Goal: Information Seeking & Learning: Learn about a topic

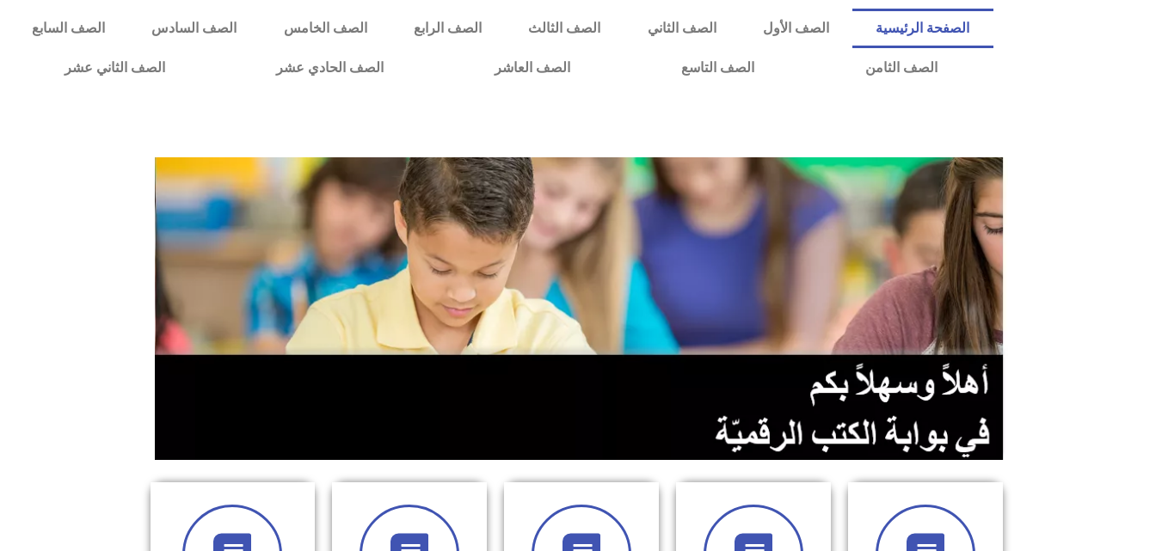
scroll to position [583, 0]
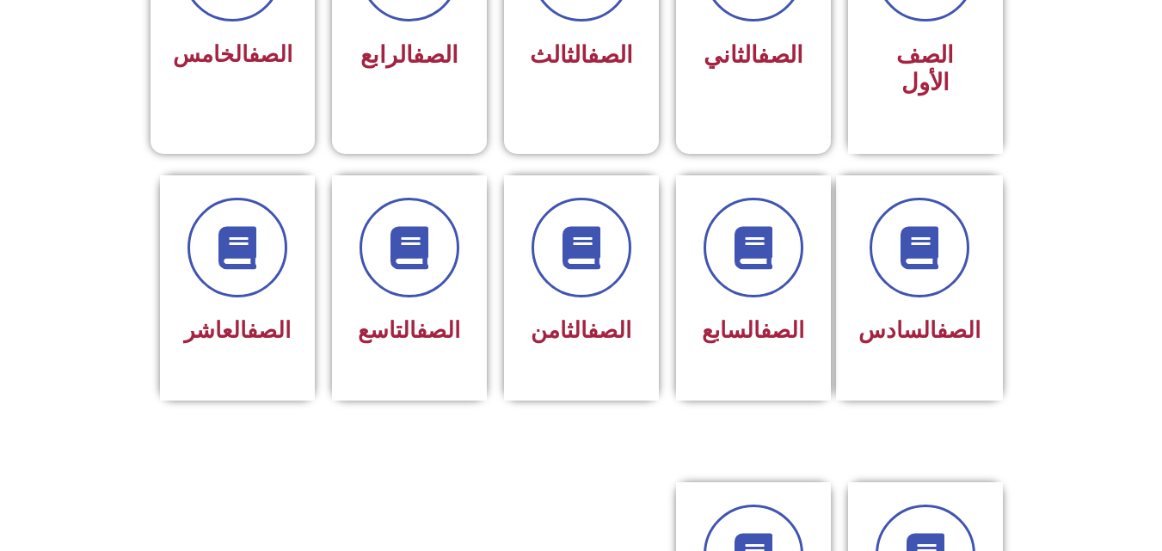
click at [105, 97] on section "الصف الأول الصف الثاني الصف الثالث الصف الرابع الصف الخامس" at bounding box center [581, 16] width 1162 height 276
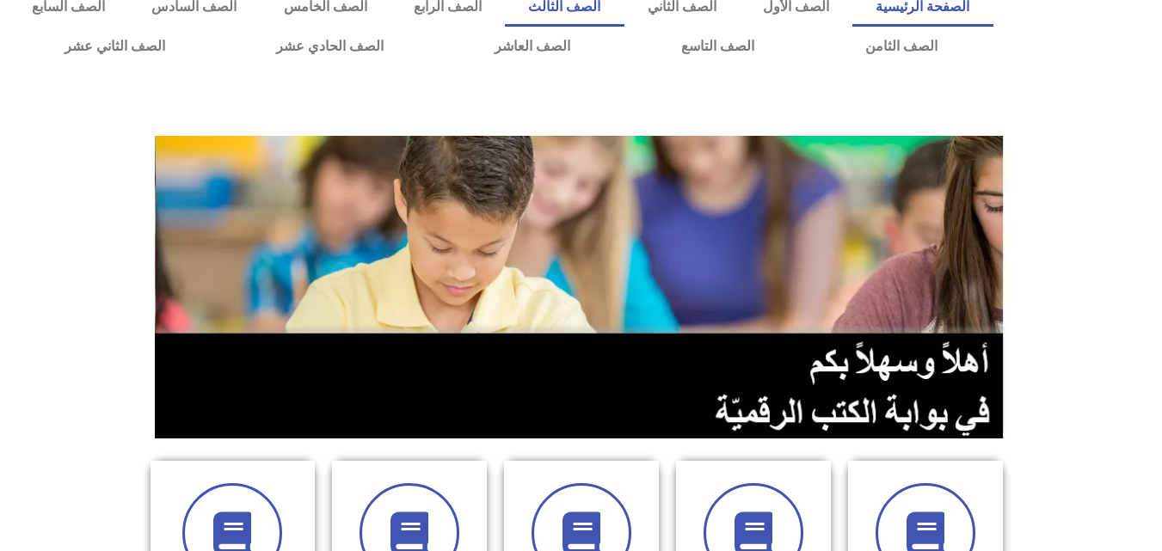
scroll to position [20, 0]
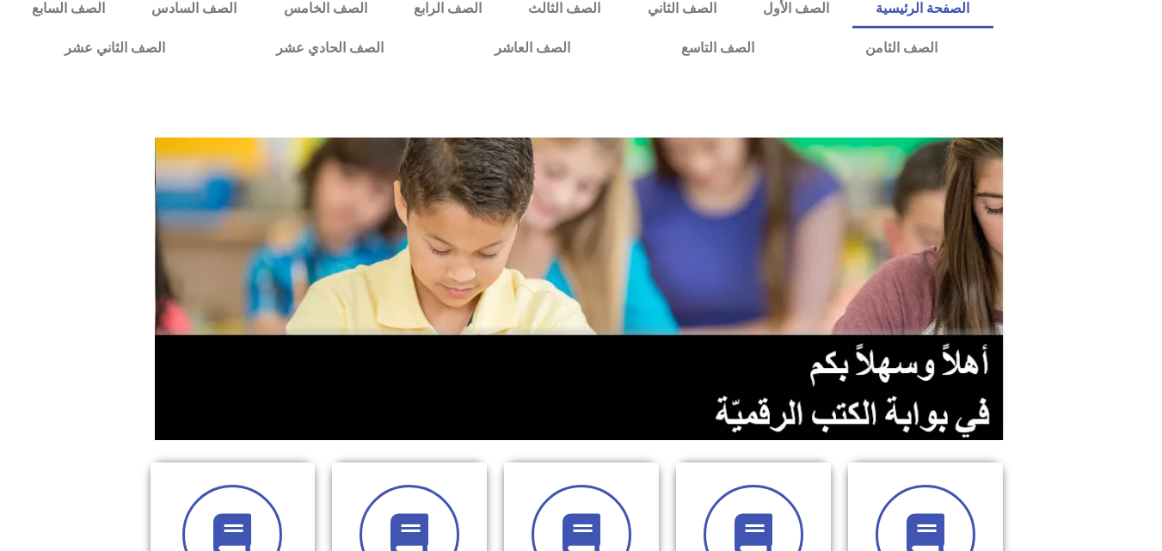
click at [105, 97] on div at bounding box center [581, 106] width 1145 height 43
click at [390, 8] on link "الصف الخامس" at bounding box center [326, 9] width 130 height 40
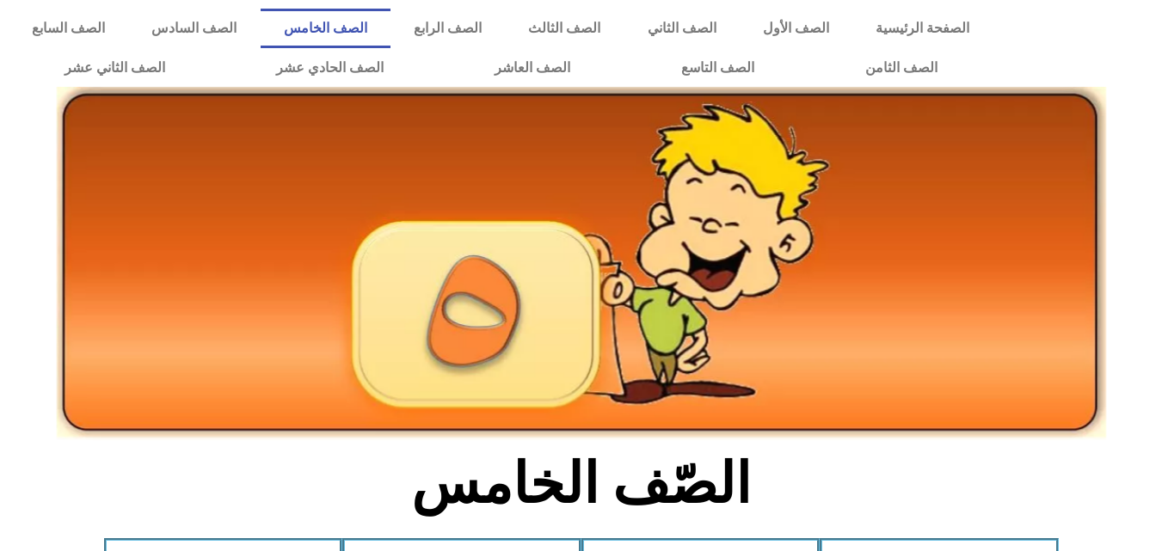
click at [356, 495] on h2 "الصّف الخامس" at bounding box center [581, 484] width 568 height 67
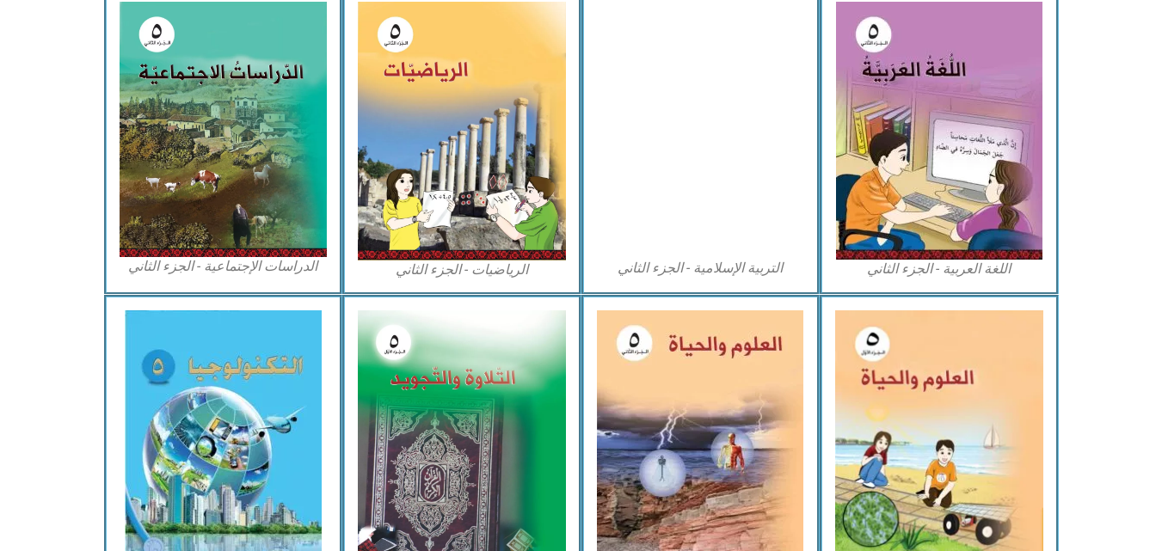
scroll to position [879, 0]
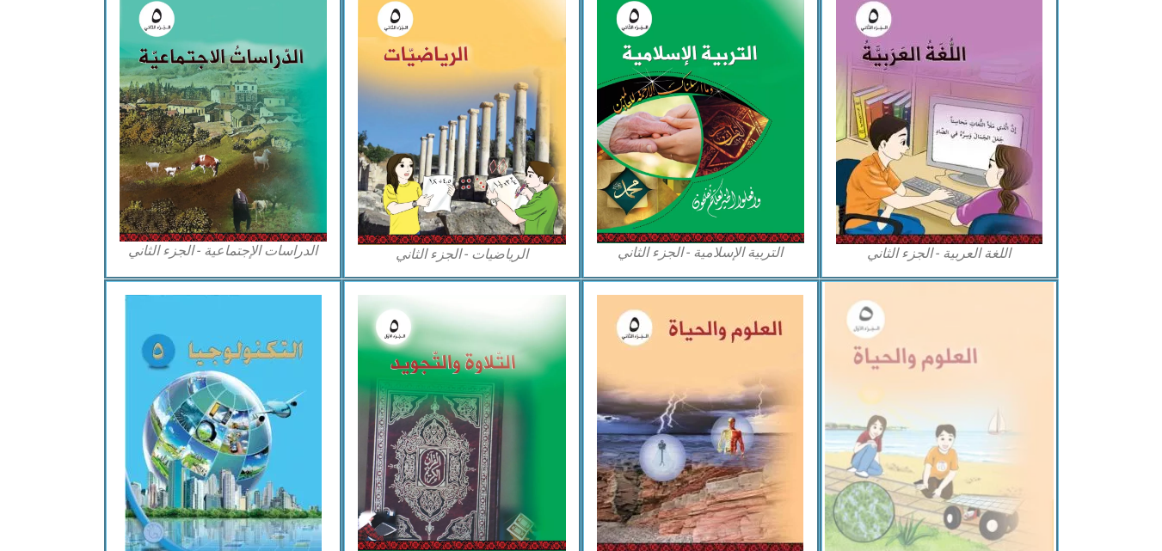
click at [895, 427] on img at bounding box center [939, 422] width 229 height 281
click at [912, 365] on img at bounding box center [939, 422] width 229 height 281
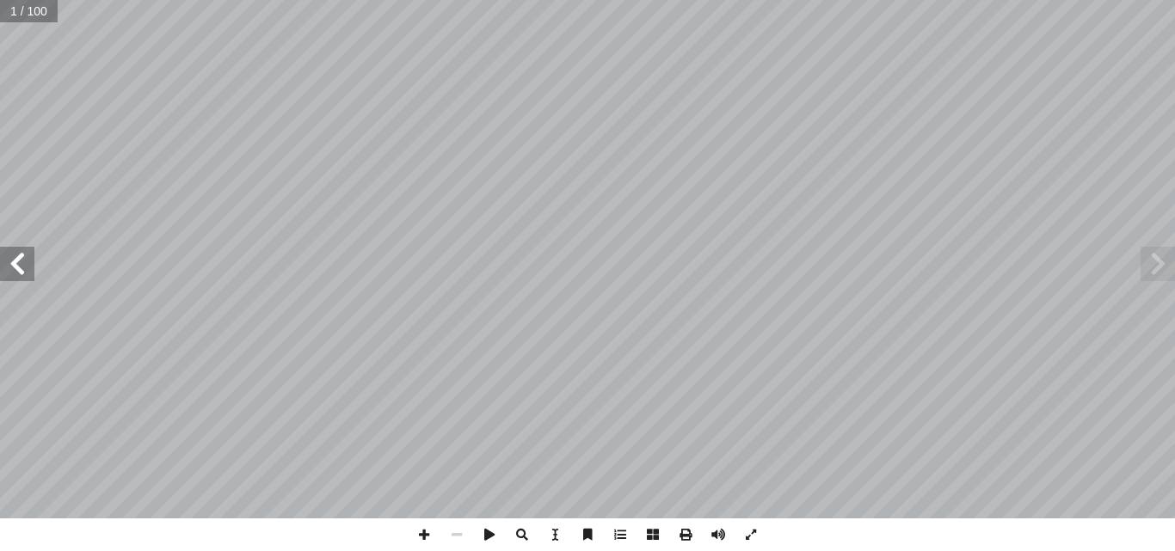
click at [13, 270] on span at bounding box center [17, 264] width 34 height 34
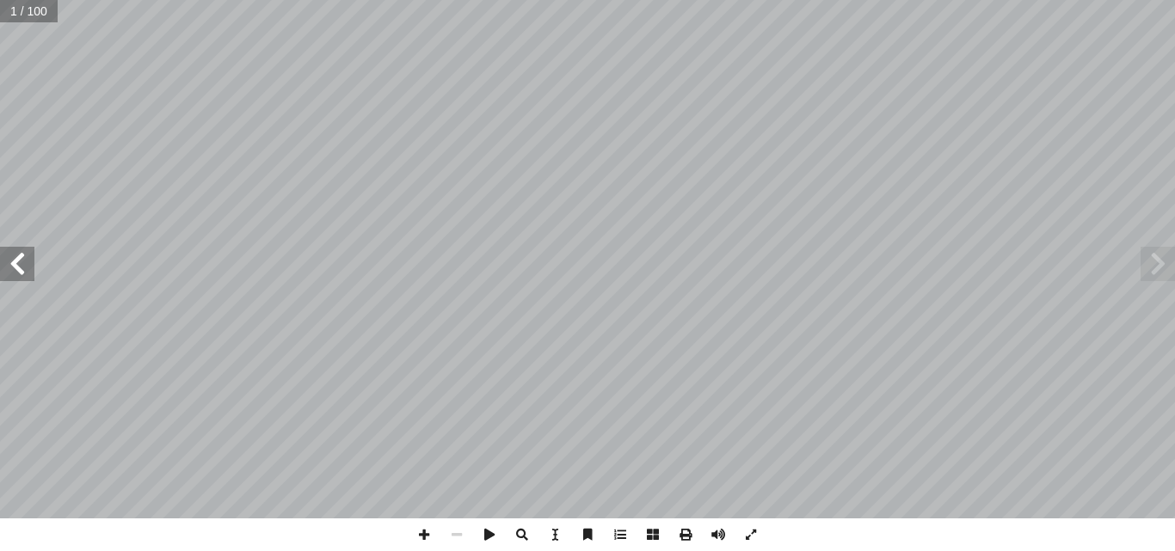
click at [13, 270] on span at bounding box center [17, 264] width 34 height 34
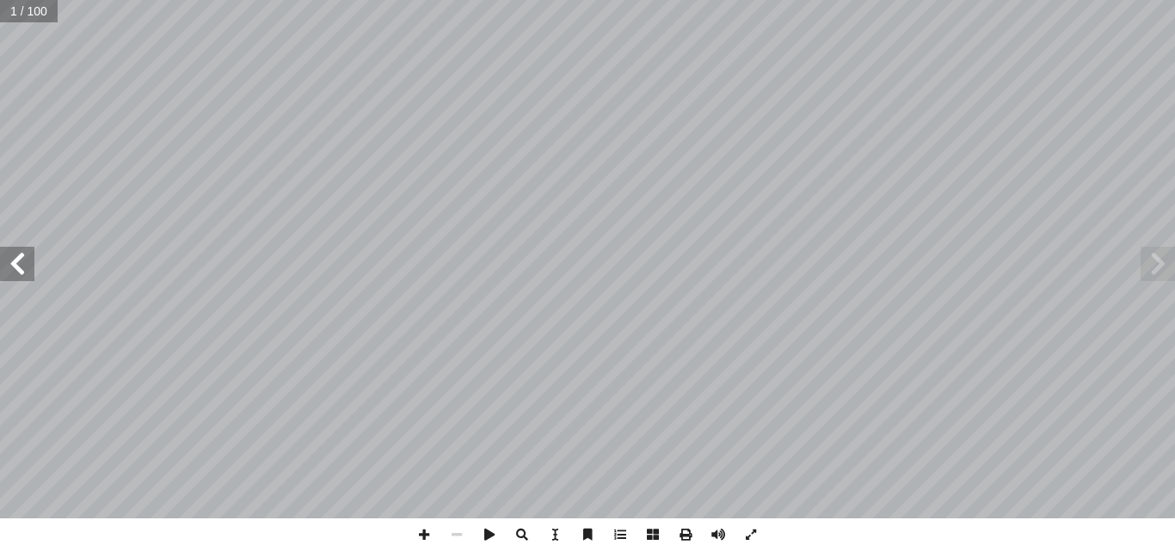
click at [13, 270] on span at bounding box center [17, 264] width 34 height 34
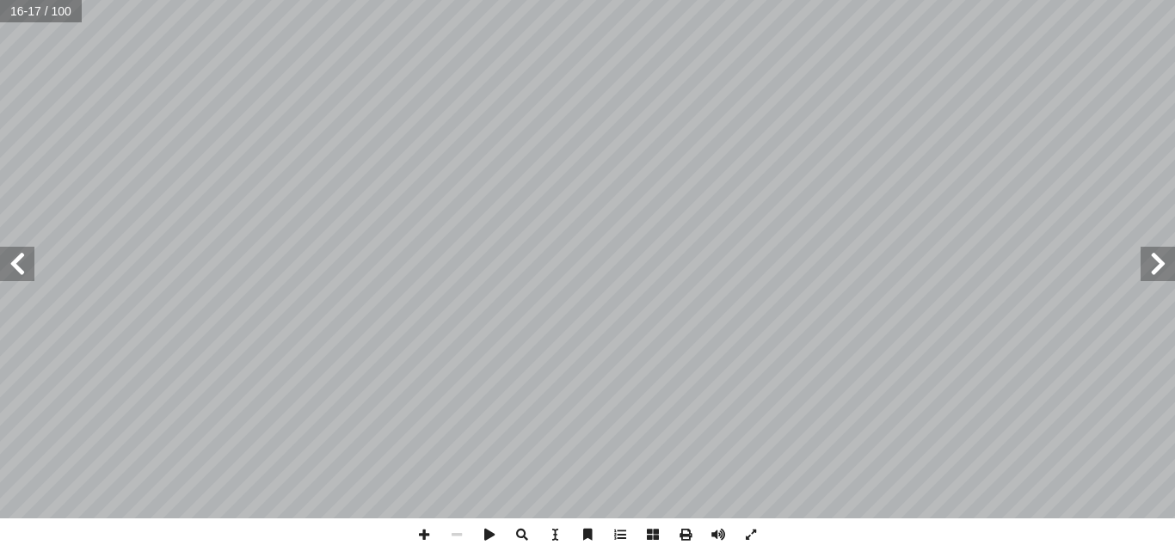
click at [13, 270] on span at bounding box center [17, 264] width 34 height 34
click at [1150, 262] on span at bounding box center [1157, 264] width 34 height 34
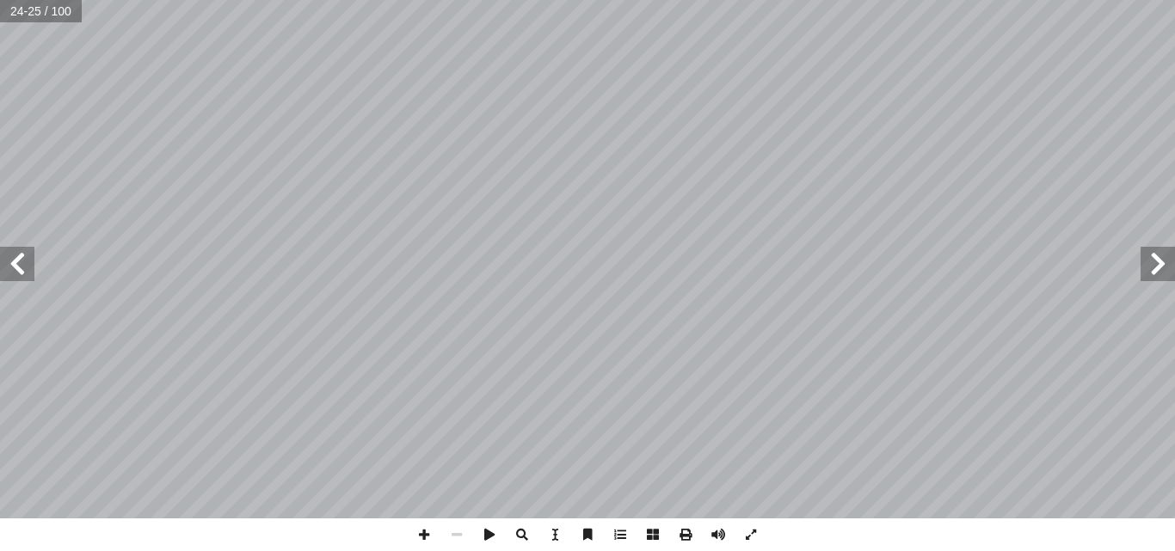
click at [1150, 262] on span at bounding box center [1157, 264] width 34 height 34
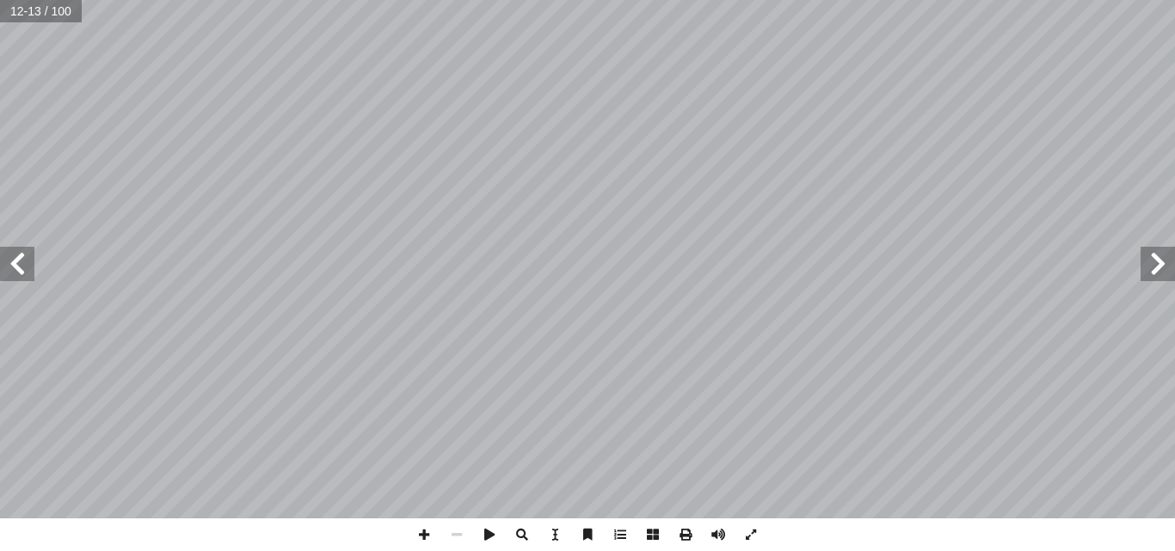
click at [24, 270] on span at bounding box center [17, 264] width 34 height 34
click at [15, 266] on span at bounding box center [17, 264] width 34 height 34
click at [13, 263] on span at bounding box center [17, 264] width 34 height 34
click at [12, 264] on span at bounding box center [17, 264] width 34 height 34
click at [22, 265] on span at bounding box center [17, 264] width 34 height 34
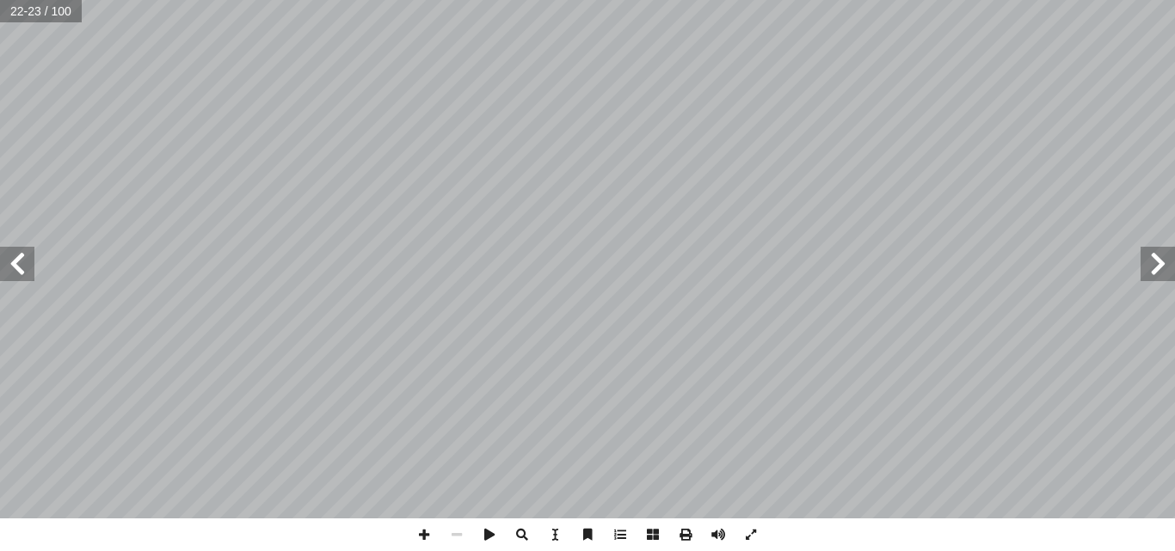
click at [22, 265] on span at bounding box center [17, 264] width 34 height 34
click at [1158, 257] on span at bounding box center [1157, 264] width 34 height 34
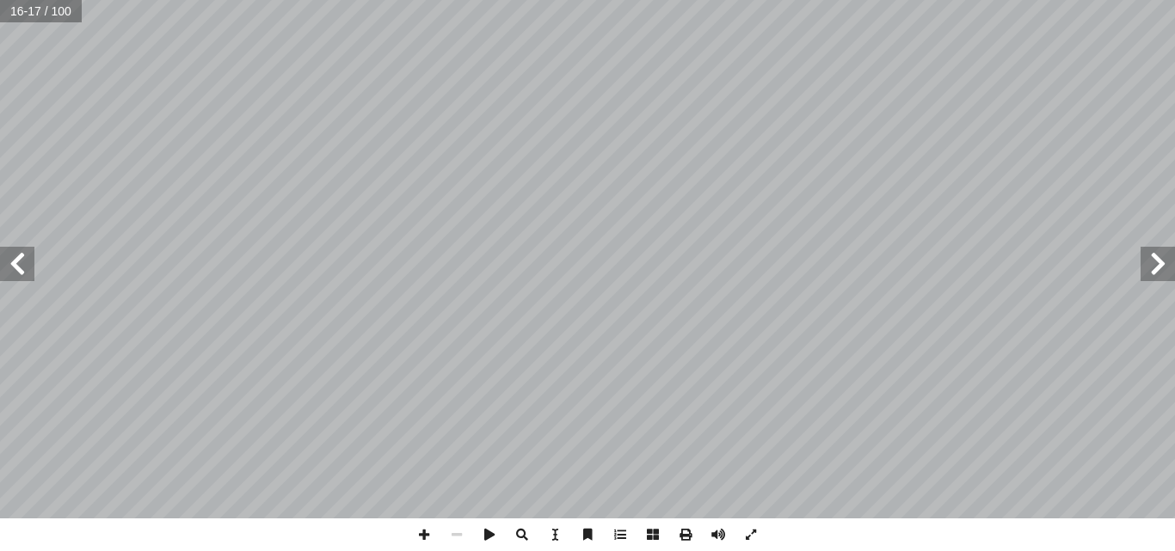
click at [1158, 257] on span at bounding box center [1157, 264] width 34 height 34
